Goal: Navigation & Orientation: Go to known website

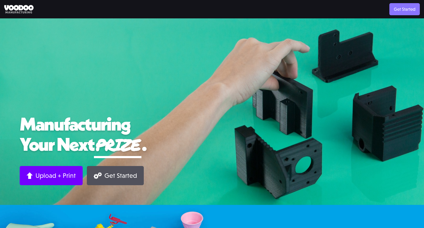
click at [402, 9] on link "Get Started" at bounding box center [404, 9] width 30 height 12
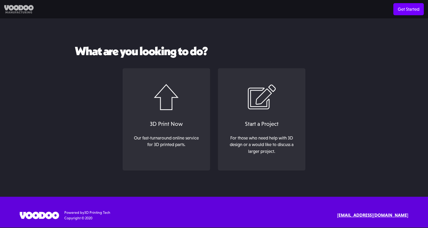
click at [25, 12] on img at bounding box center [18, 9] width 29 height 9
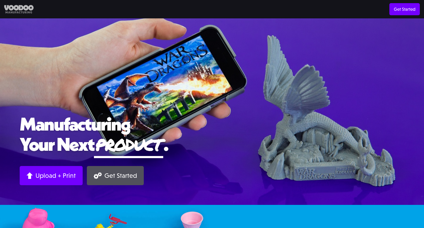
click at [22, 8] on img at bounding box center [18, 9] width 29 height 9
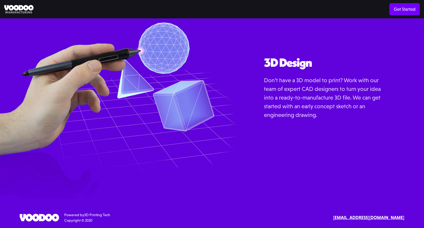
scroll to position [612, 0]
